Goal: Navigation & Orientation: Go to known website

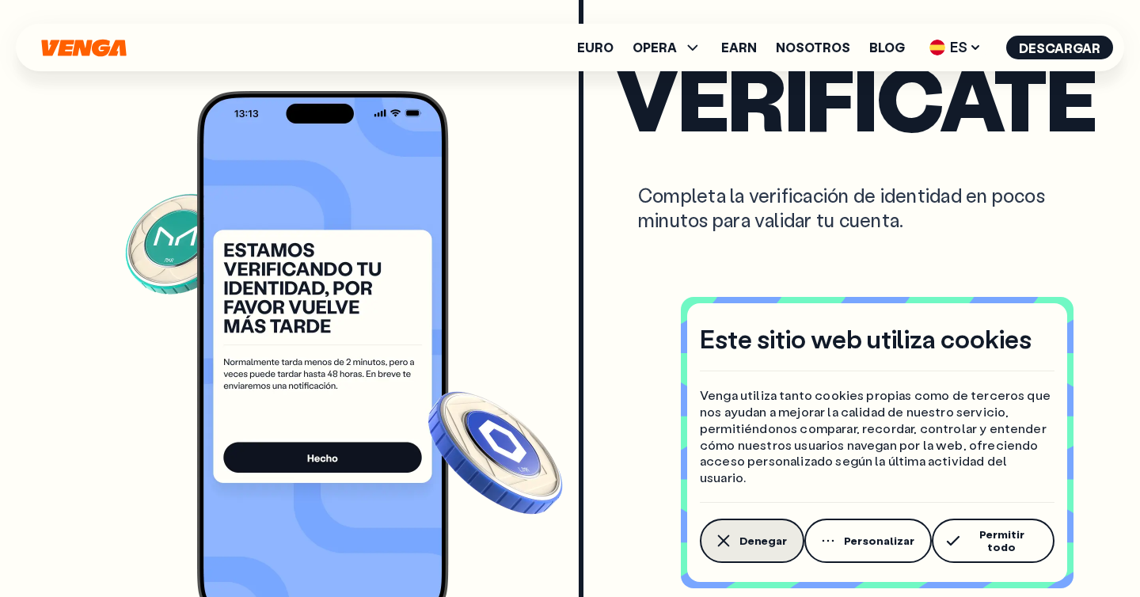
click at [745, 527] on button "Denegar" at bounding box center [752, 540] width 104 height 44
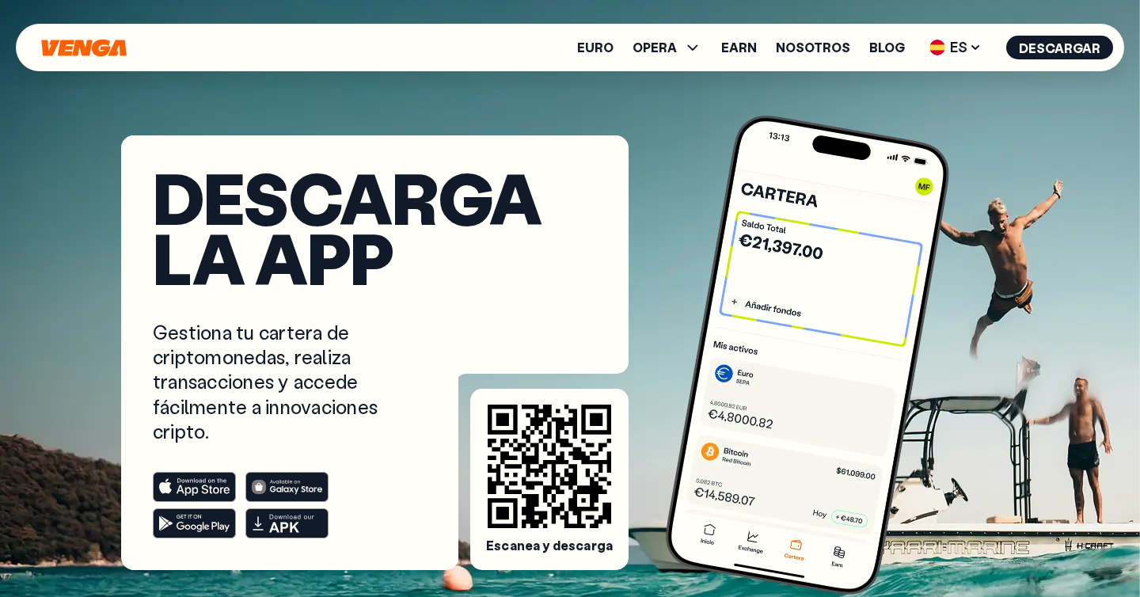
click at [90, 44] on icon "Inicio" at bounding box center [83, 47] width 85 height 17
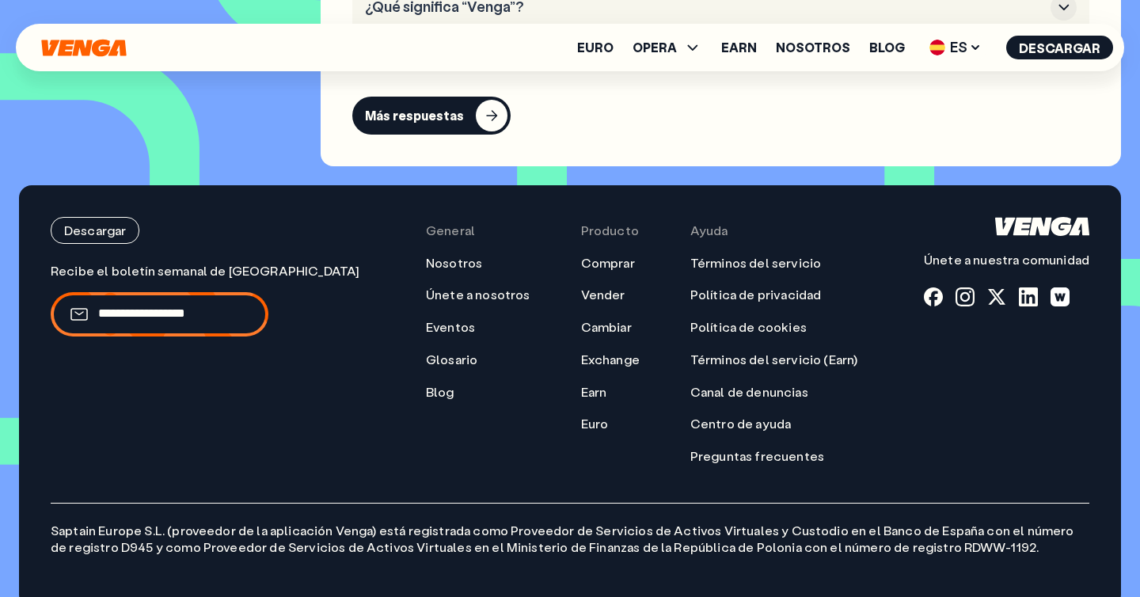
scroll to position [6928, 0]
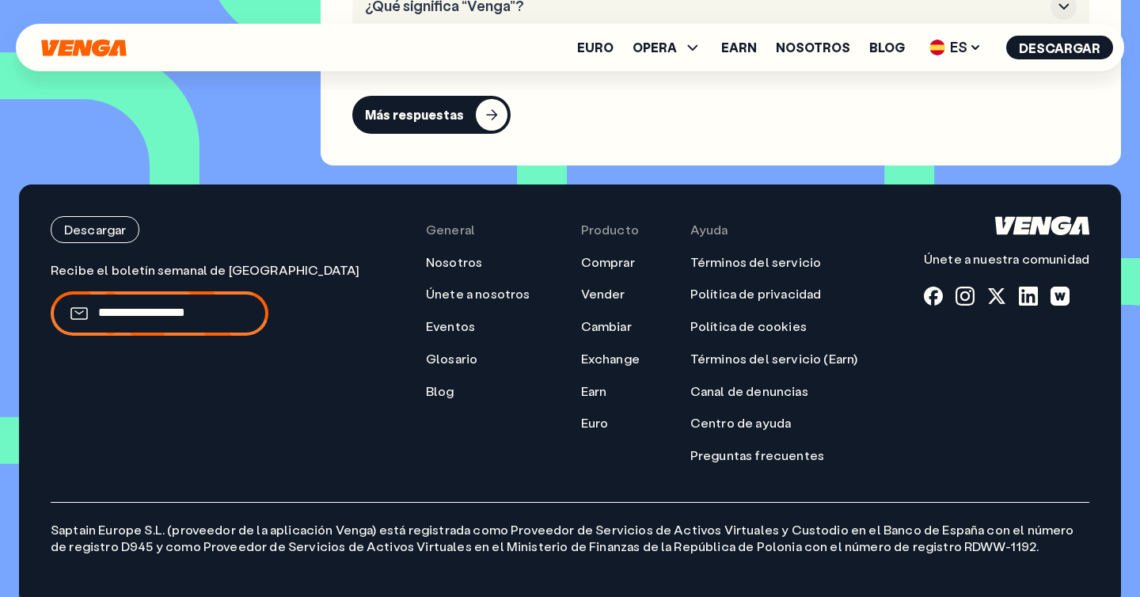
scroll to position [700, 0]
